Goal: Task Accomplishment & Management: Manage account settings

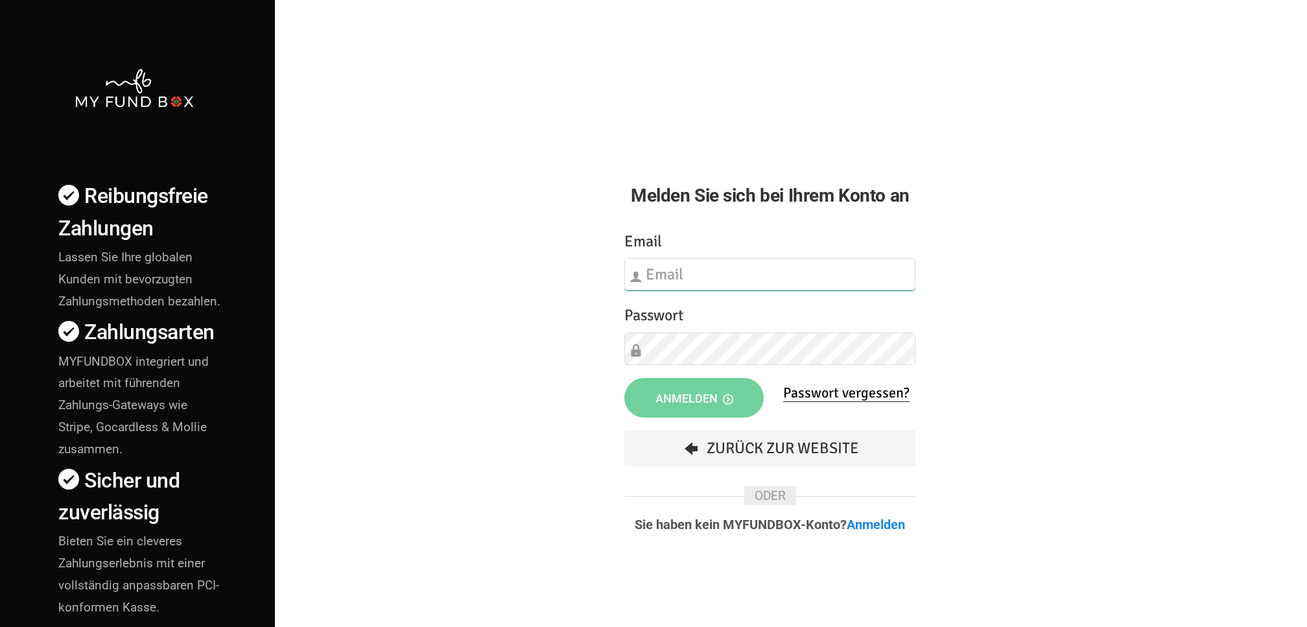
click at [726, 279] on input "text" at bounding box center [769, 274] width 291 height 32
type input "[EMAIL_ADDRESS][DOMAIN_NAME]"
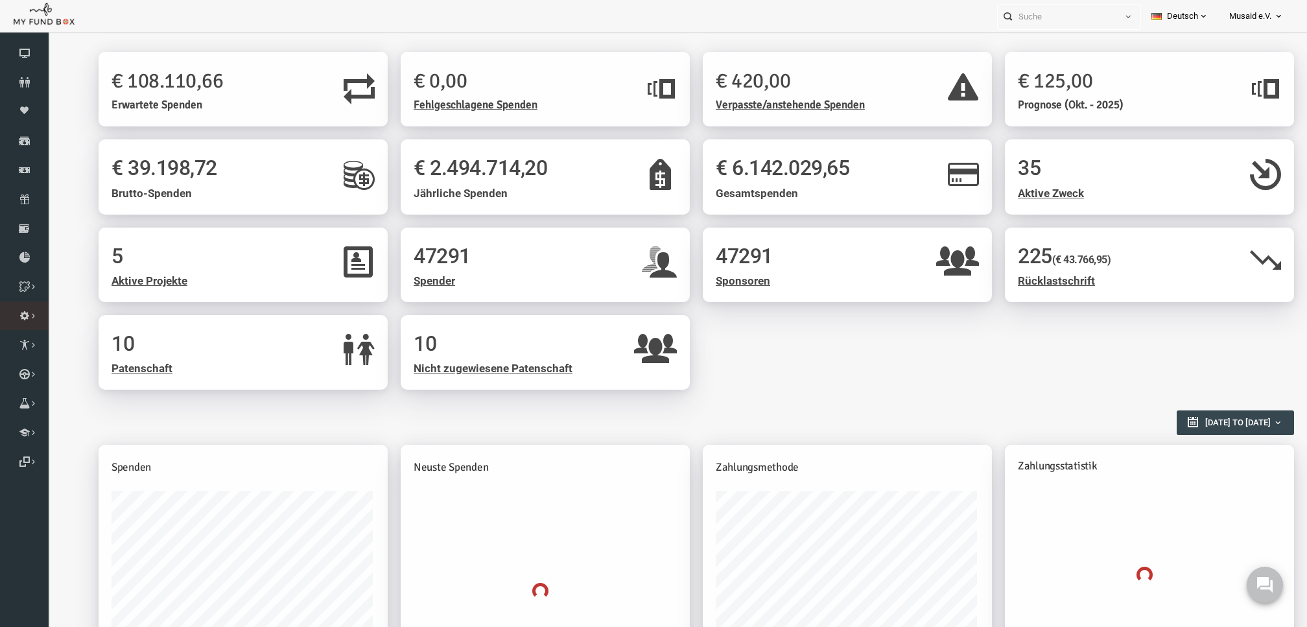
click at [0, 0] on link "Zahlungs-Methoden" at bounding box center [0, 0] width 0 height 0
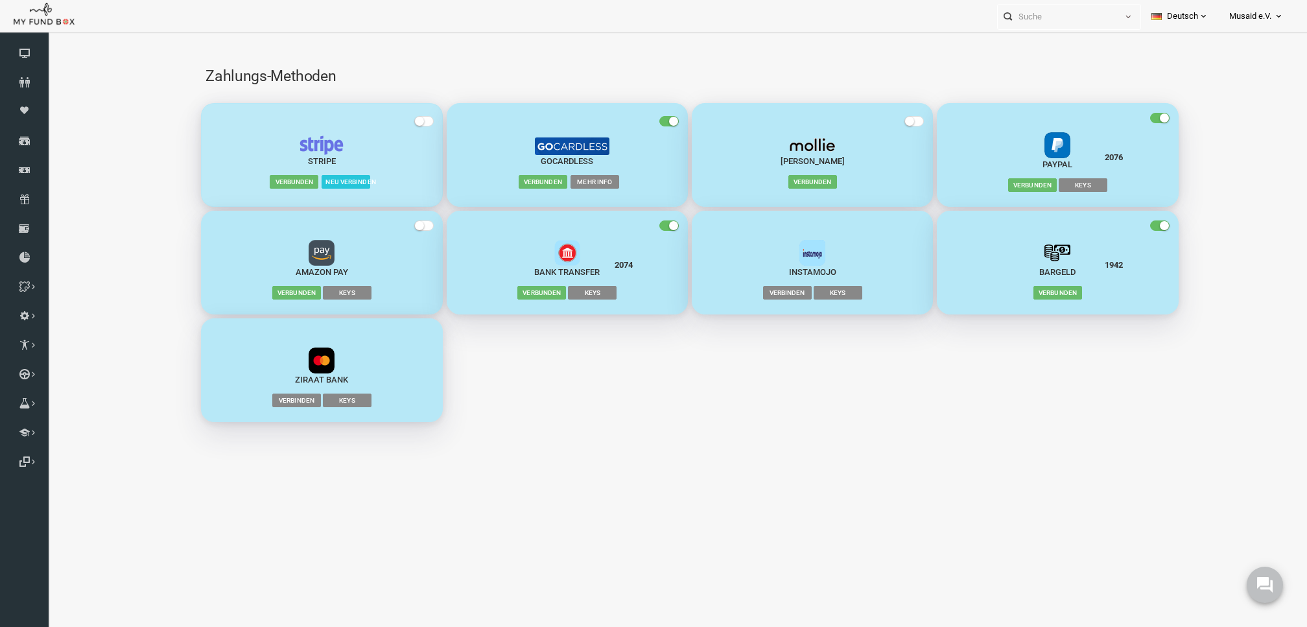
click at [400, 121] on span "button" at bounding box center [398, 121] width 19 height 10
click at [47, 39] on input "checkbox" at bounding box center [47, 39] width 0 height 0
click at [400, 121] on small "button" at bounding box center [403, 121] width 9 height 9
click at [47, 39] on input "checkbox" at bounding box center [47, 39] width 0 height 0
click at [313, 183] on span "Neu verbinden" at bounding box center [320, 181] width 49 height 13
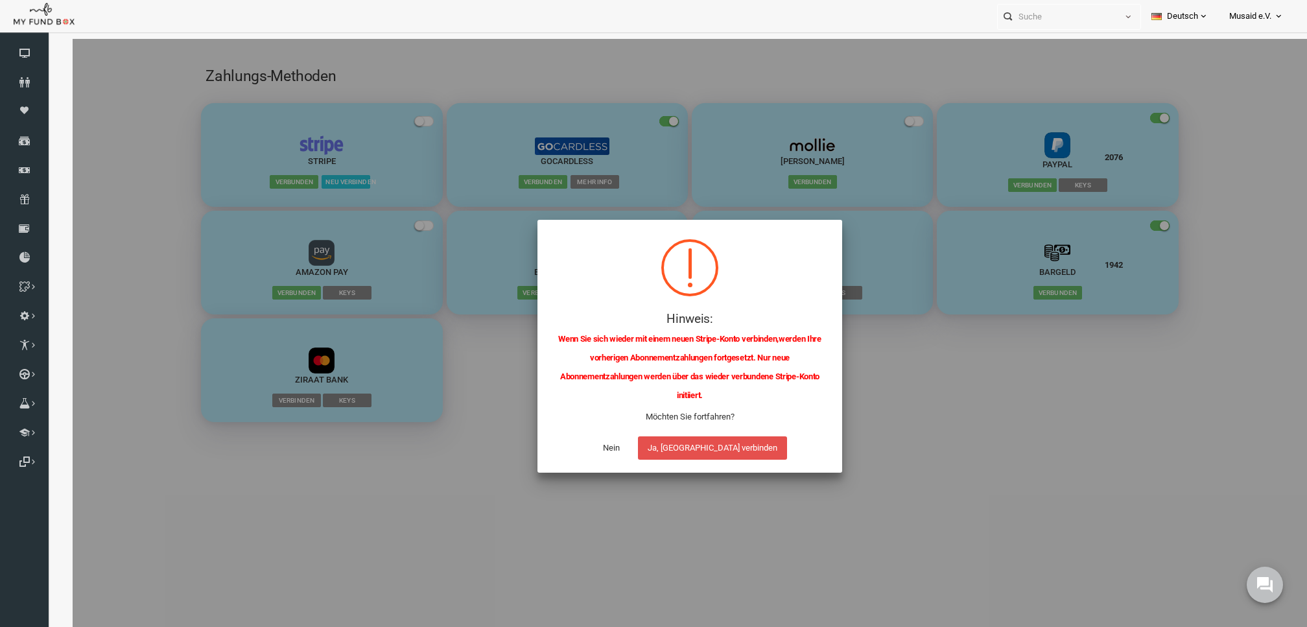
click at [690, 459] on button "Ja, [GEOGRAPHIC_DATA] verbinden" at bounding box center [687, 447] width 149 height 23
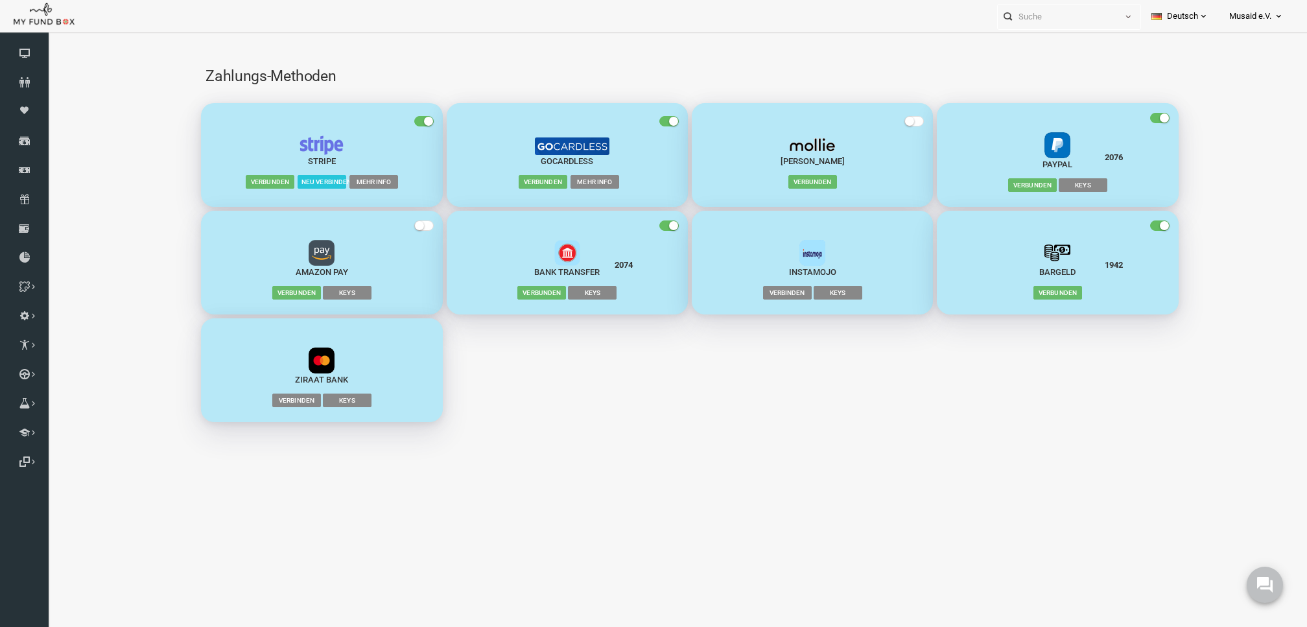
click at [339, 180] on span "Mehr Info" at bounding box center [348, 181] width 49 height 13
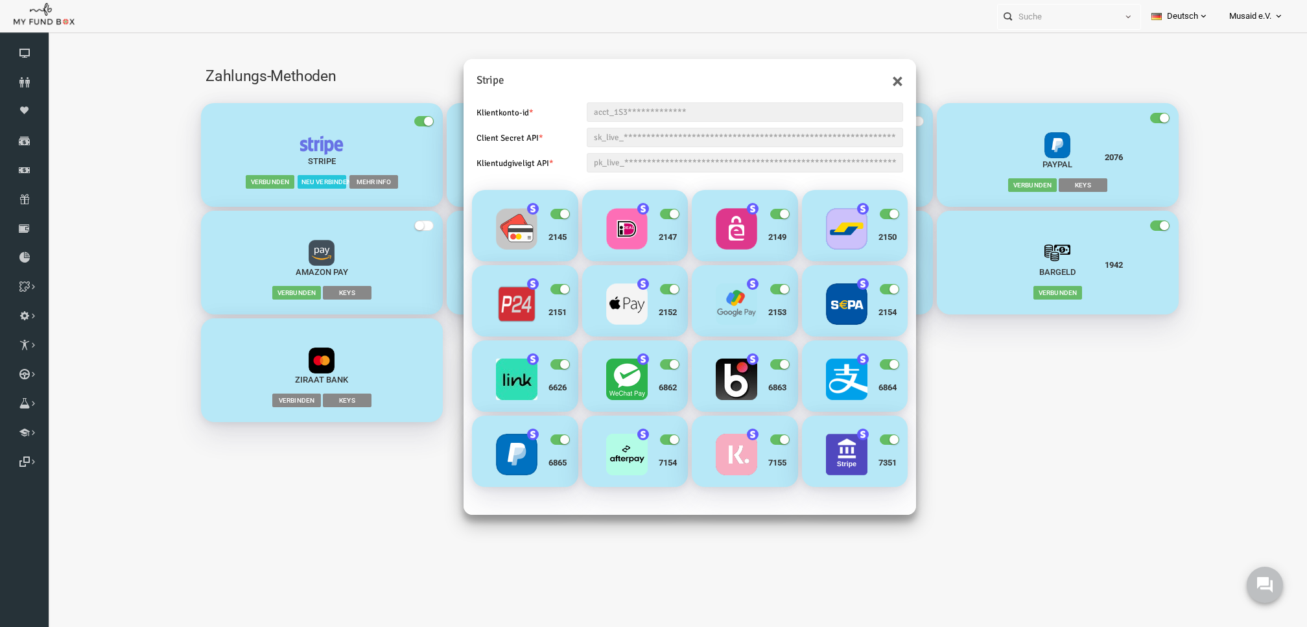
scroll to position [43, 0]
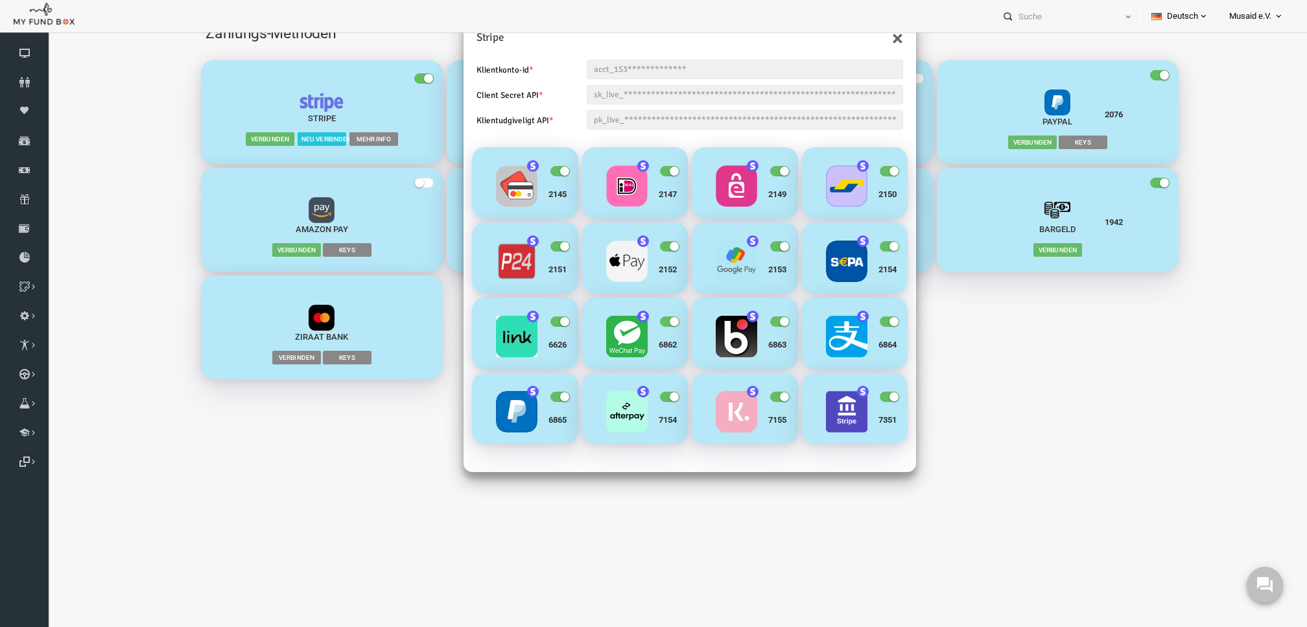
click at [643, 400] on span "button" at bounding box center [644, 397] width 19 height 10
click at [537, 398] on small "button" at bounding box center [539, 396] width 9 height 9
drag, startPoint x: 755, startPoint y: 399, endPoint x: 884, endPoint y: 389, distance: 129.4
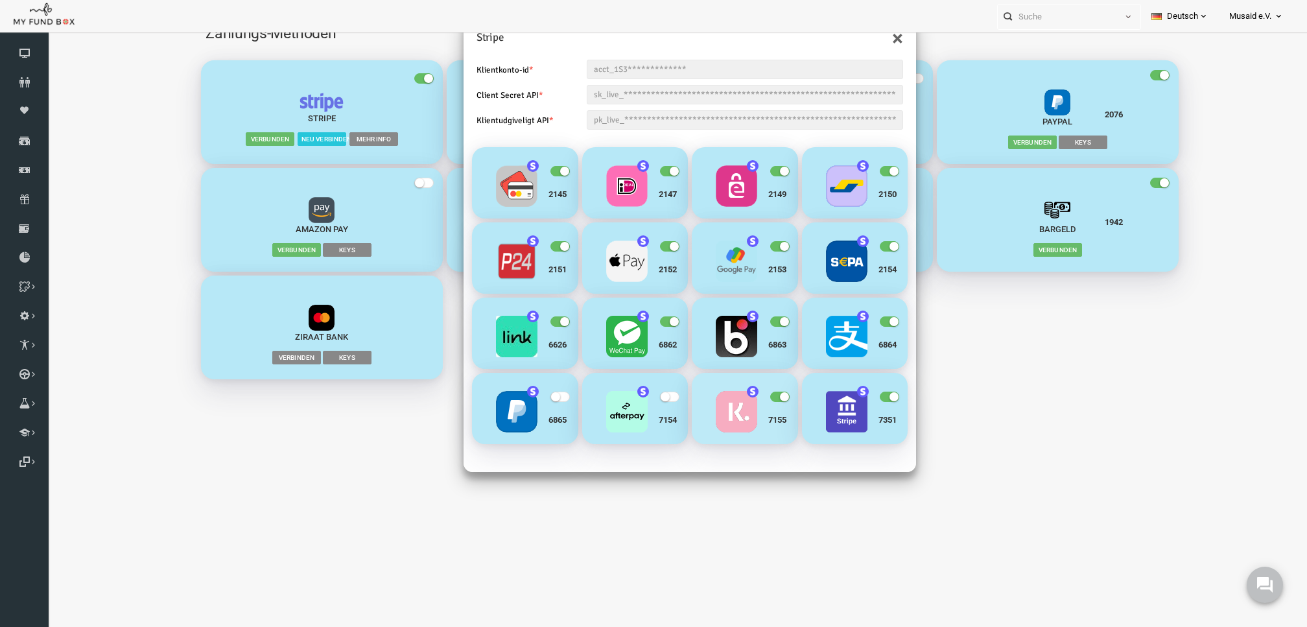
click at [883, 389] on div "2145 2147 2149" at bounding box center [665, 295] width 440 height 301
click at [865, 317] on small "button" at bounding box center [868, 321] width 9 height 9
click at [753, 322] on span "button" at bounding box center [754, 321] width 19 height 10
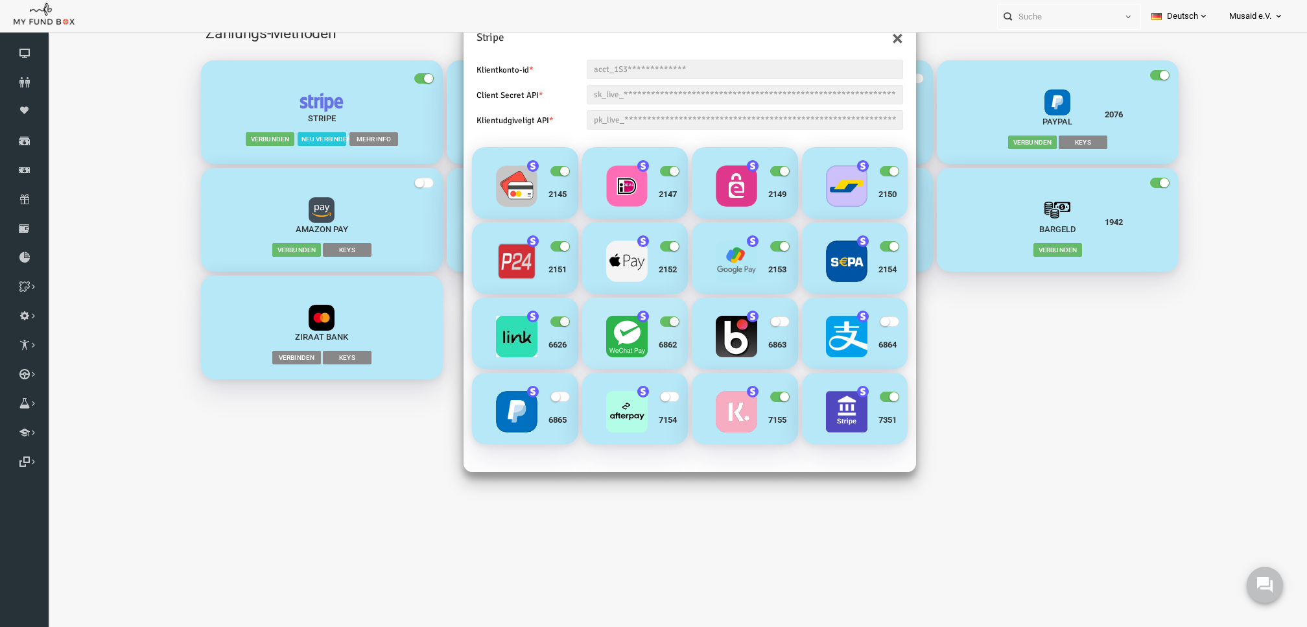
click at [642, 322] on span "button" at bounding box center [644, 321] width 19 height 10
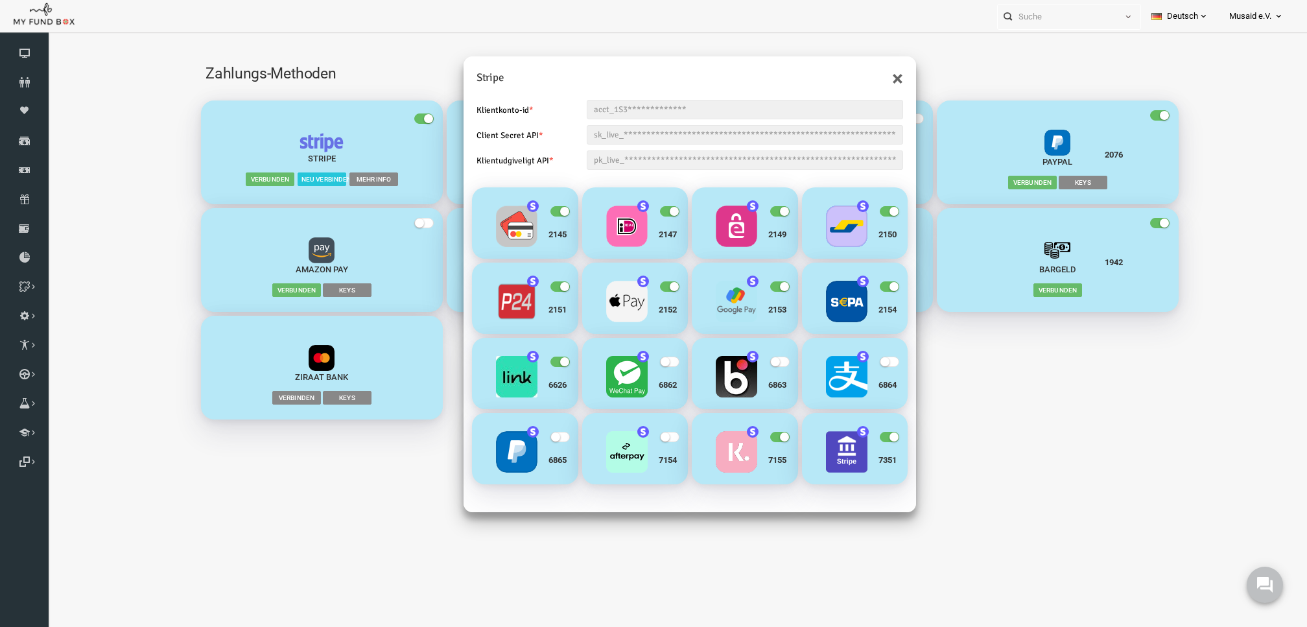
scroll to position [0, 0]
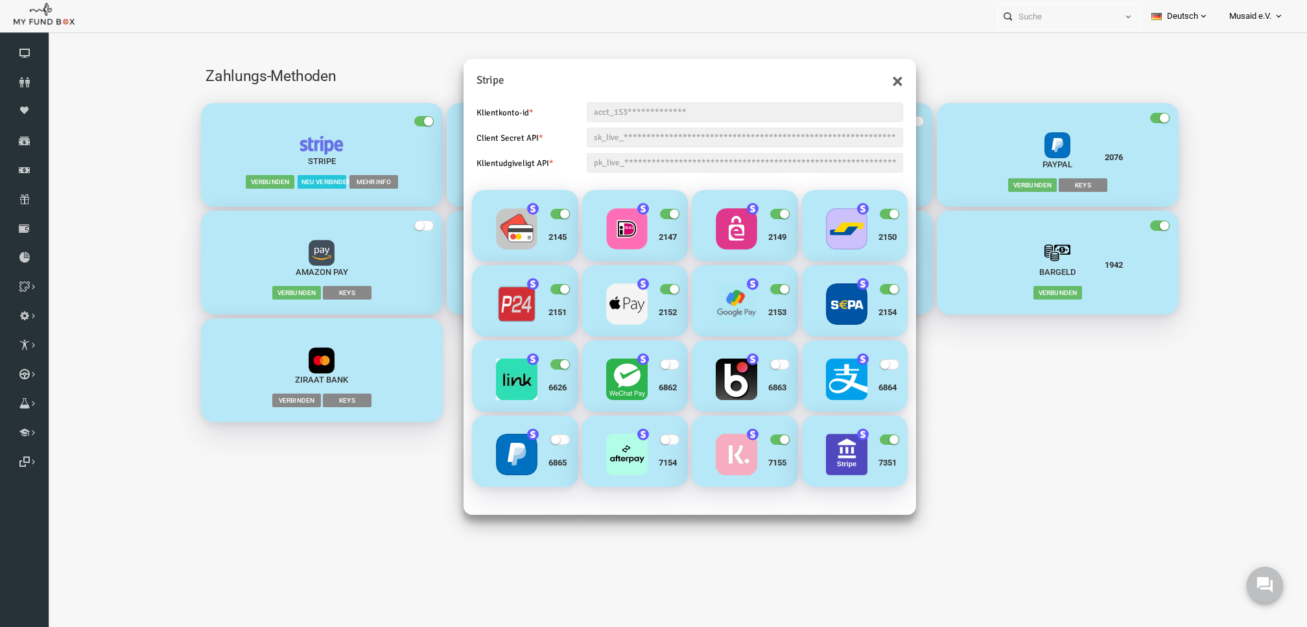
click at [538, 287] on small "button" at bounding box center [539, 289] width 9 height 9
click at [47, 39] on input "checkbox" at bounding box center [47, 39] width 0 height 0
click at [866, 213] on small "button" at bounding box center [868, 213] width 9 height 9
click at [47, 39] on input "checkbox" at bounding box center [47, 39] width 0 height 0
click at [864, 289] on small "button" at bounding box center [868, 289] width 9 height 9
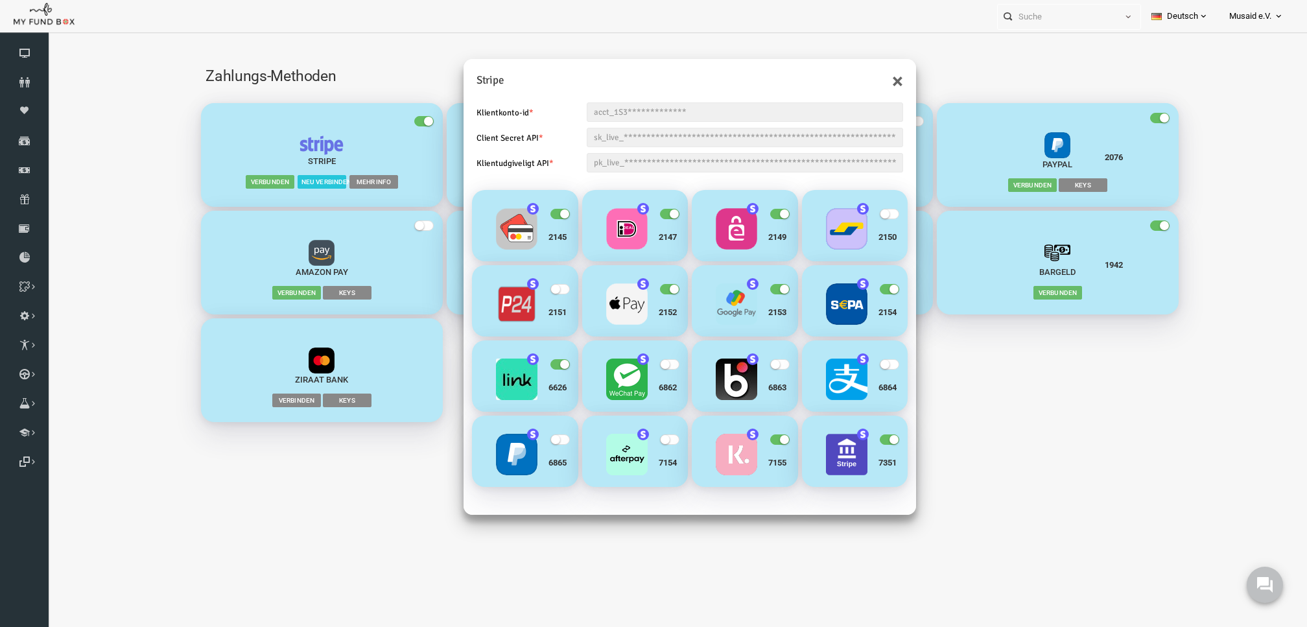
click at [47, 39] on input "checkbox" at bounding box center [47, 39] width 0 height 0
drag, startPoint x: 573, startPoint y: 368, endPoint x: 788, endPoint y: 504, distance: 254.4
click at [787, 503] on div "**********" at bounding box center [664, 301] width 453 height 425
click at [869, 440] on small "button" at bounding box center [868, 439] width 9 height 9
click at [47, 39] on input "checkbox" at bounding box center [47, 39] width 0 height 0
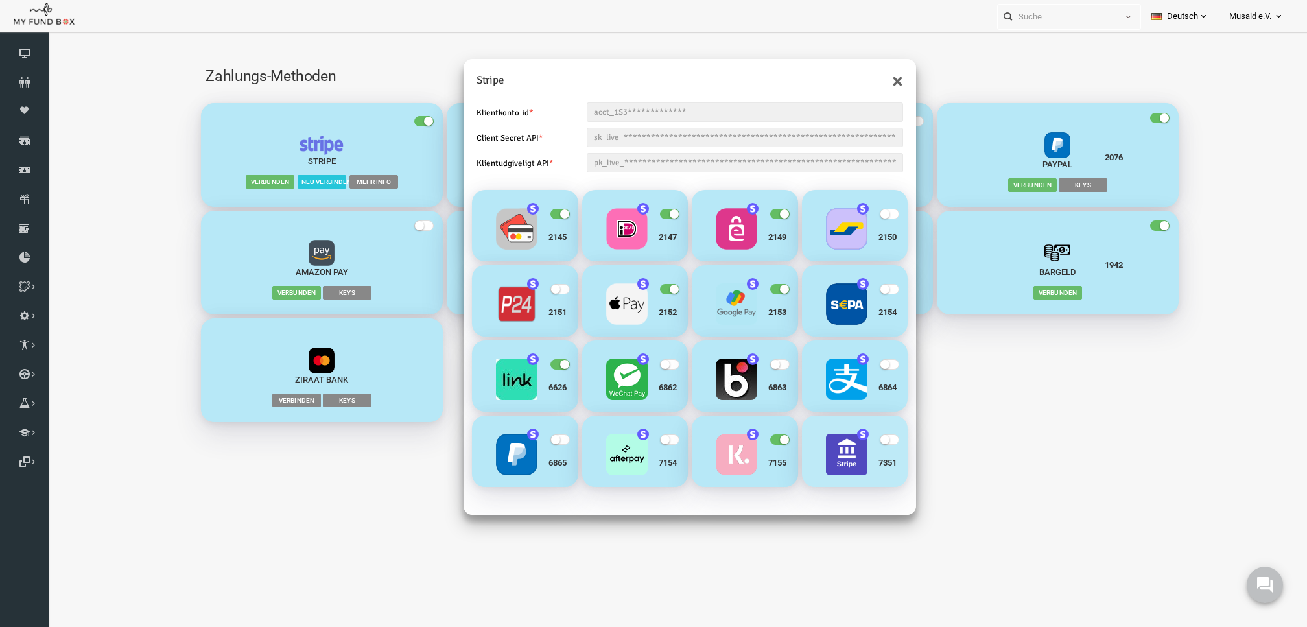
click at [870, 445] on label "button" at bounding box center [868, 439] width 26 height 13
click at [47, 39] on input "checkbox" at bounding box center [47, 39] width 0 height 0
click at [858, 441] on span "button" at bounding box center [864, 439] width 19 height 10
click at [47, 39] on input "checkbox" at bounding box center [47, 39] width 0 height 0
click at [759, 440] on small "button" at bounding box center [759, 439] width 9 height 9
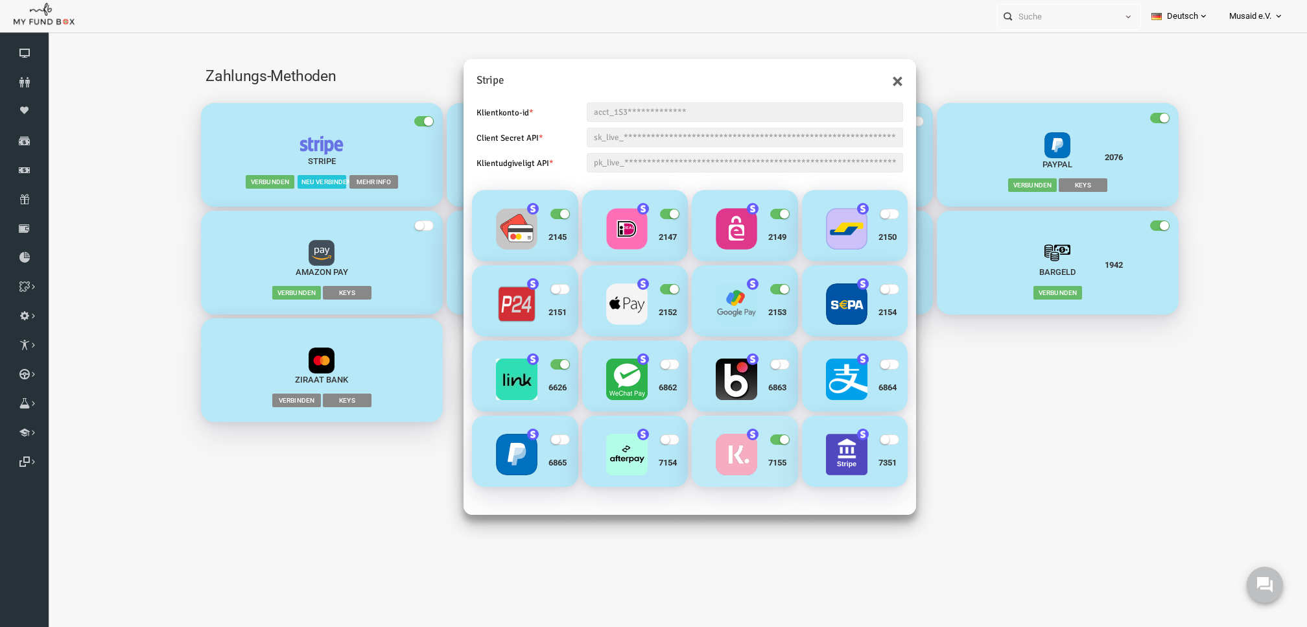
click at [47, 39] on input "checkbox" at bounding box center [47, 39] width 0 height 0
click at [916, 30] on div "Personal Contact BID Orphan GID Zahlungsstatus Partner OID Verwendungszweck Tra…" at bounding box center [647, 16] width 1294 height 32
click at [871, 79] on button "×" at bounding box center [872, 81] width 11 height 21
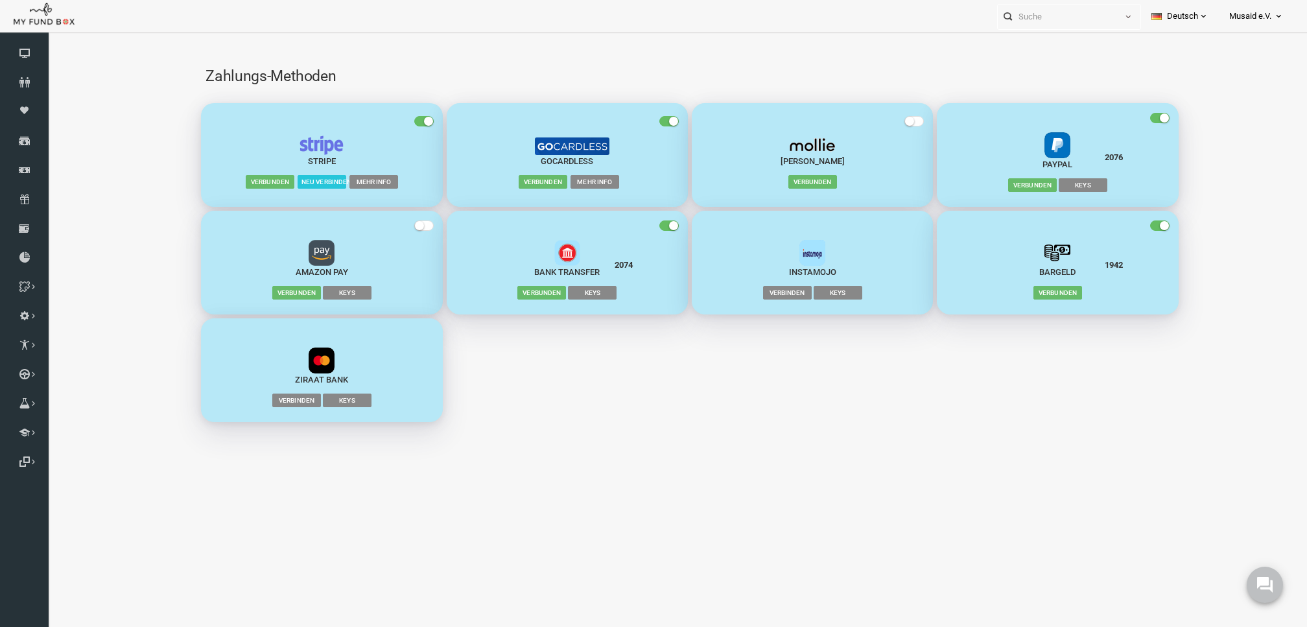
click at [342, 182] on span "Mehr Info" at bounding box center [348, 181] width 49 height 13
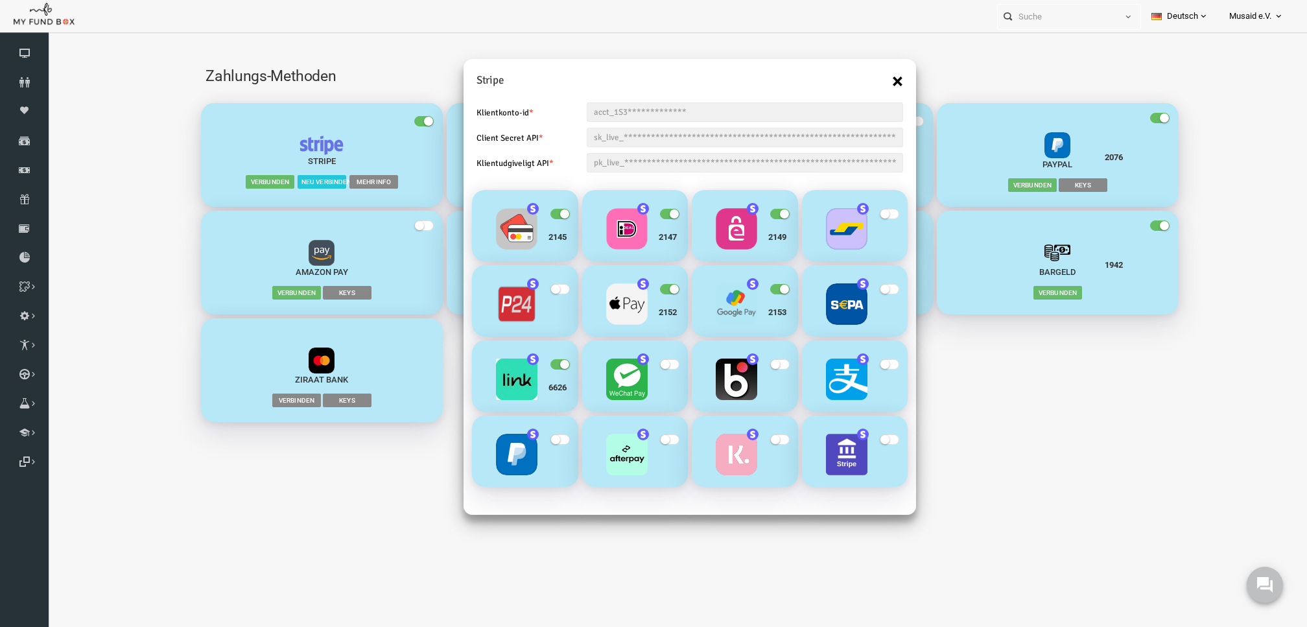
click at [873, 83] on button "×" at bounding box center [872, 81] width 11 height 21
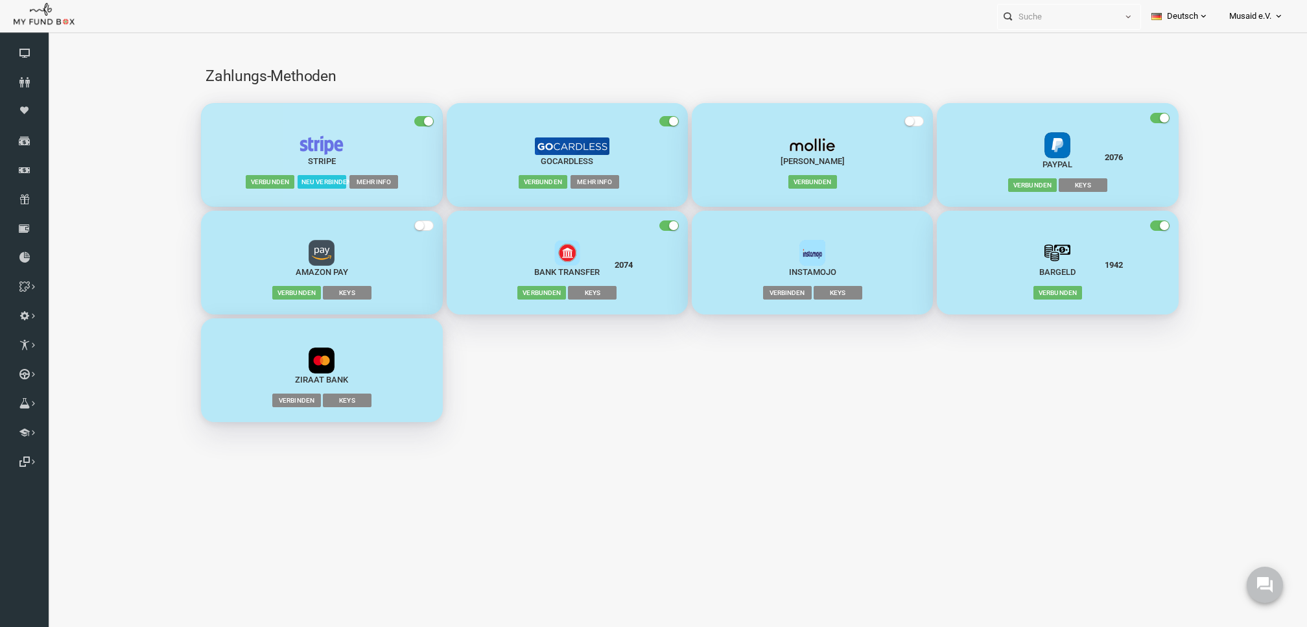
click at [353, 183] on span "Mehr Info" at bounding box center [348, 181] width 49 height 13
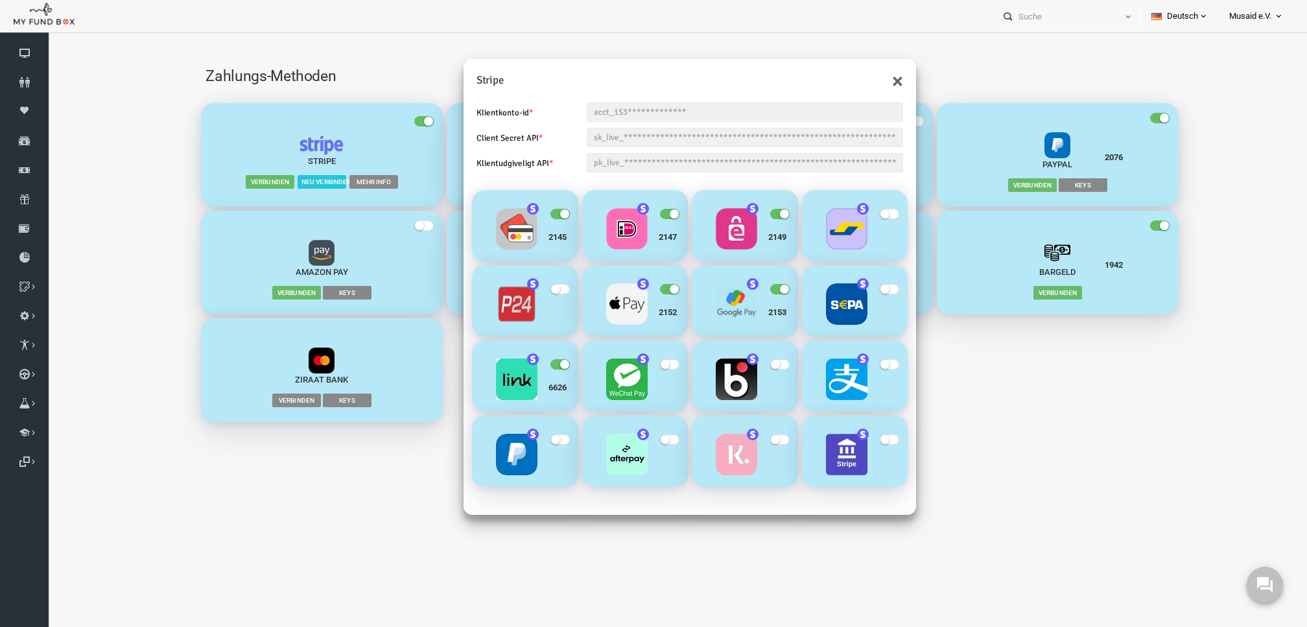
click at [646, 289] on small "button" at bounding box center [649, 289] width 9 height 9
click at [47, 39] on input "checkbox" at bounding box center [47, 39] width 0 height 0
click at [645, 294] on label "button" at bounding box center [648, 289] width 26 height 13
click at [47, 39] on input "checkbox" at bounding box center [47, 39] width 0 height 0
click at [875, 215] on label "button" at bounding box center [868, 214] width 26 height 13
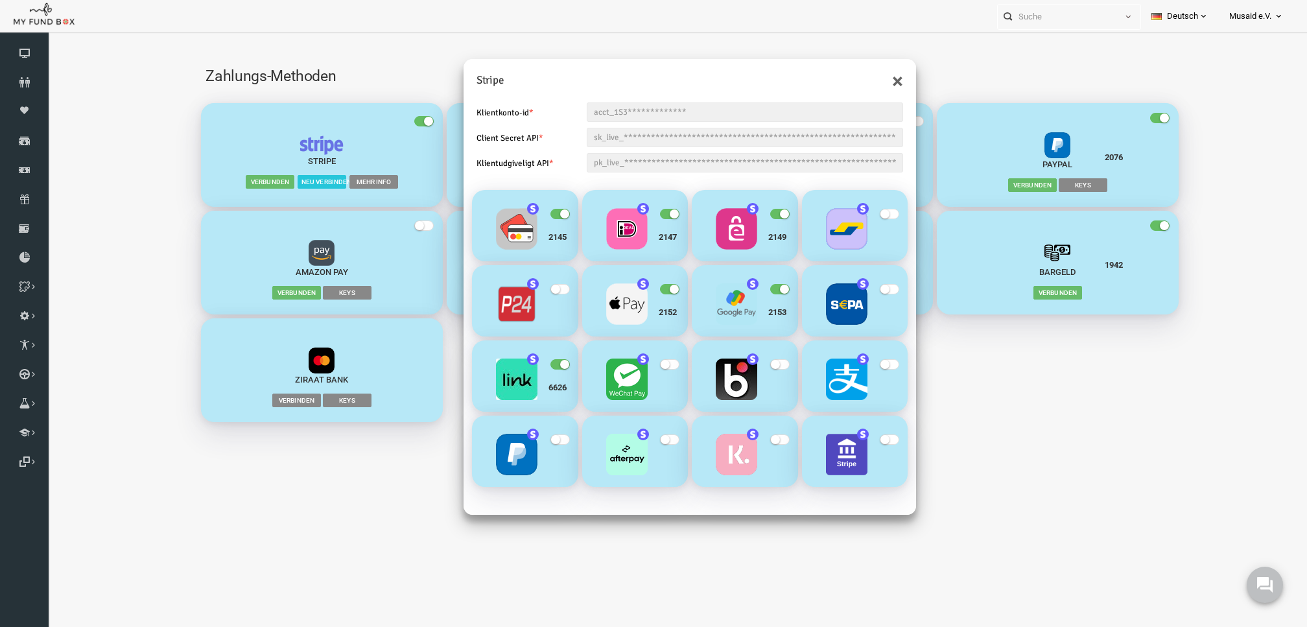
click at [47, 39] on input "checkbox" at bounding box center [47, 39] width 0 height 0
click at [873, 82] on button "×" at bounding box center [872, 81] width 11 height 21
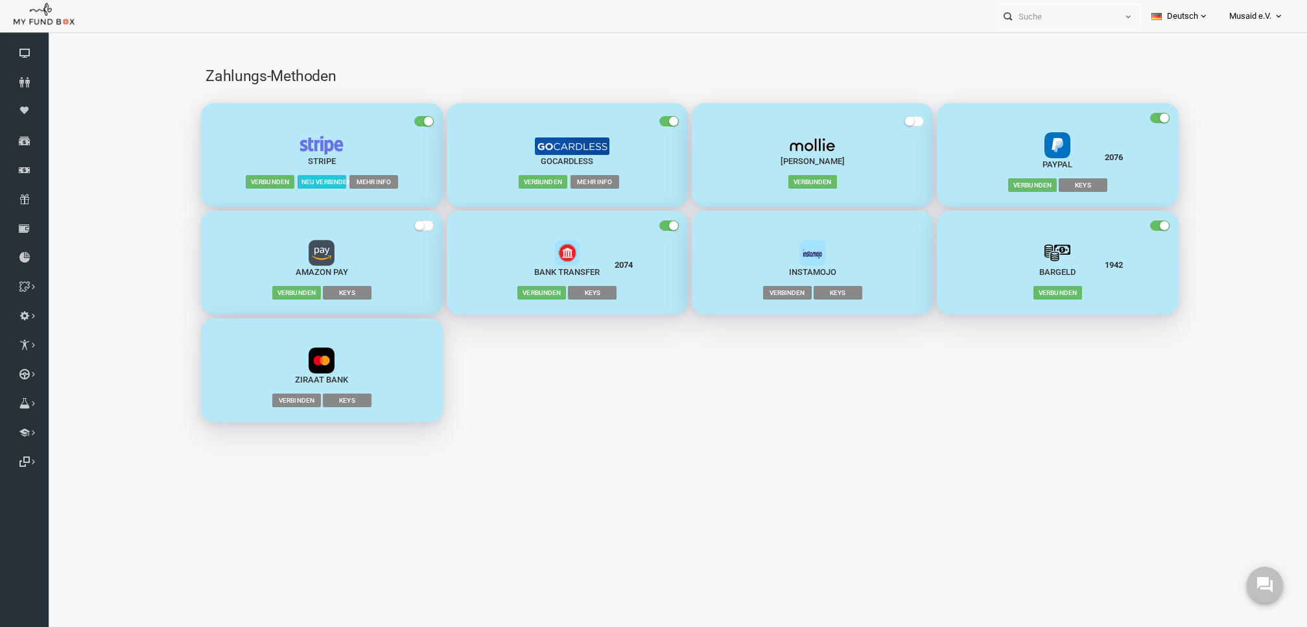
click at [351, 182] on span "Mehr Info" at bounding box center [348, 181] width 49 height 13
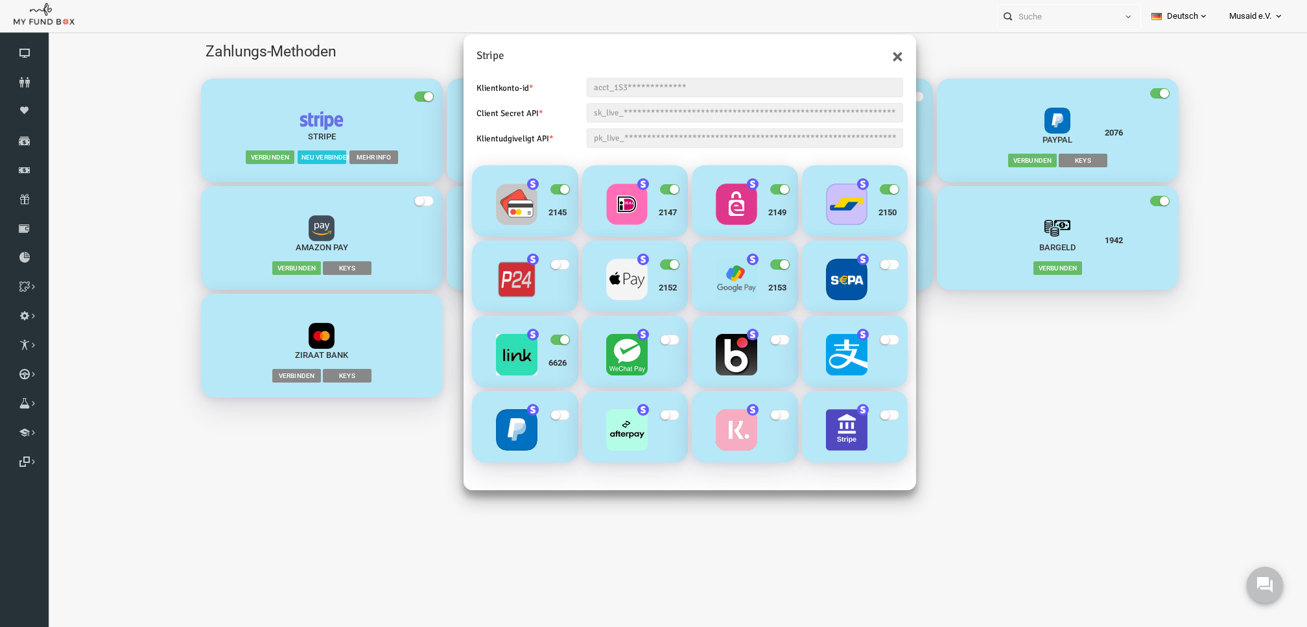
scroll to position [43, 0]
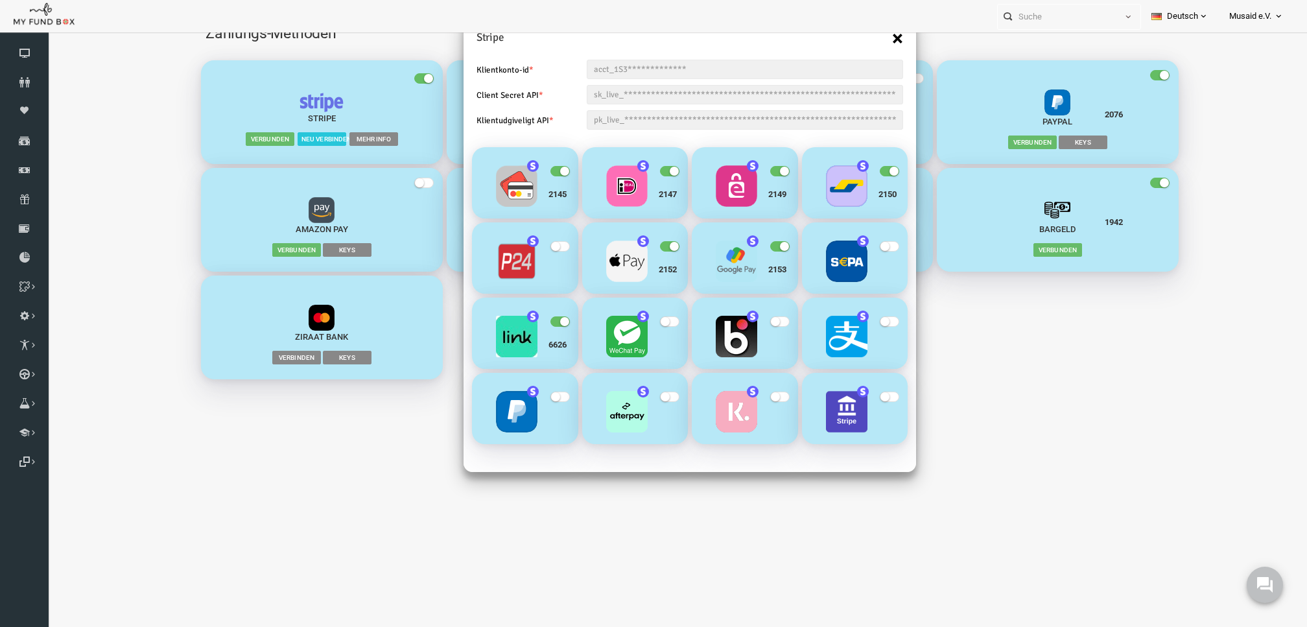
click at [869, 41] on button "×" at bounding box center [872, 38] width 11 height 21
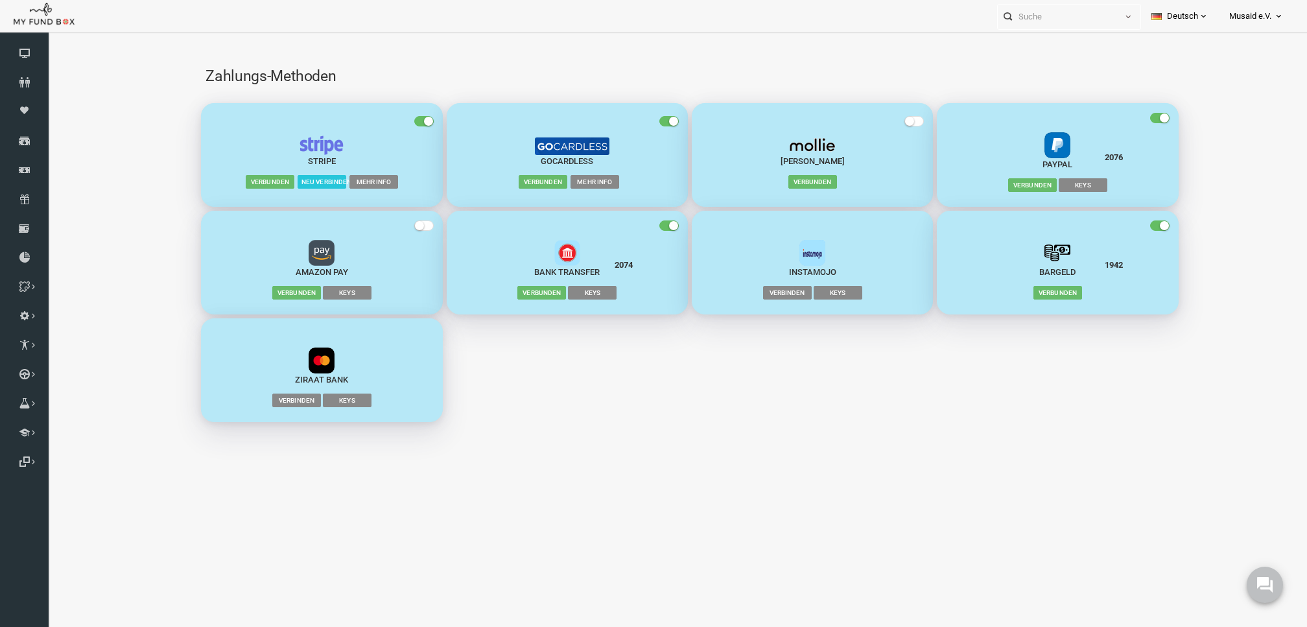
scroll to position [0, 0]
